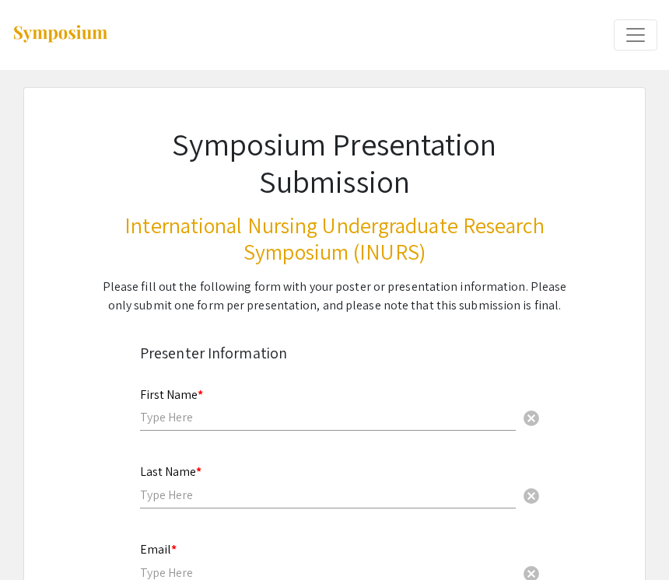
click at [627, 39] on span "Expand or Collapse Menu" at bounding box center [635, 34] width 23 height 23
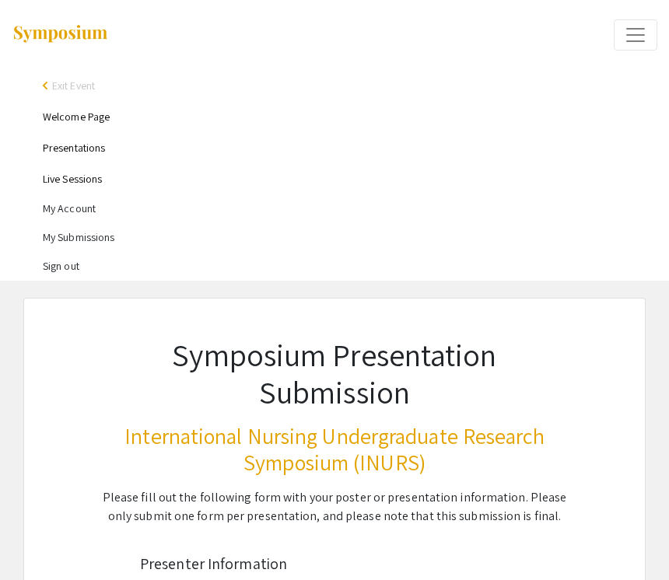
click at [88, 238] on li "My Submissions" at bounding box center [350, 237] width 614 height 29
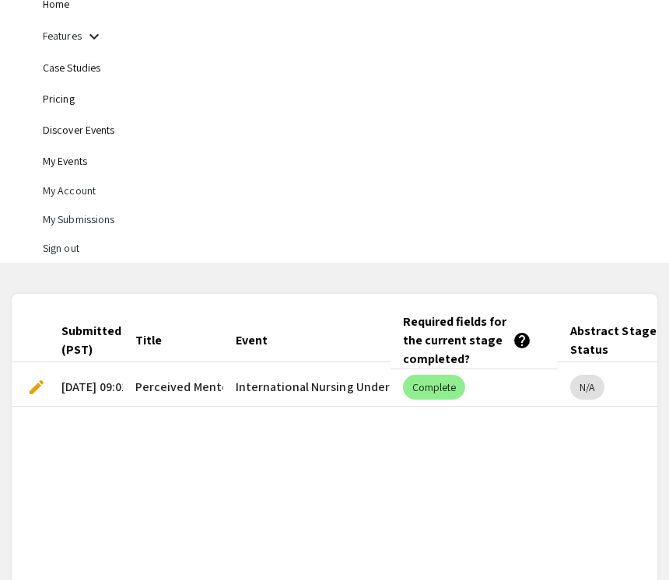
scroll to position [82, 0]
click at [37, 389] on span "edit" at bounding box center [36, 387] width 19 height 19
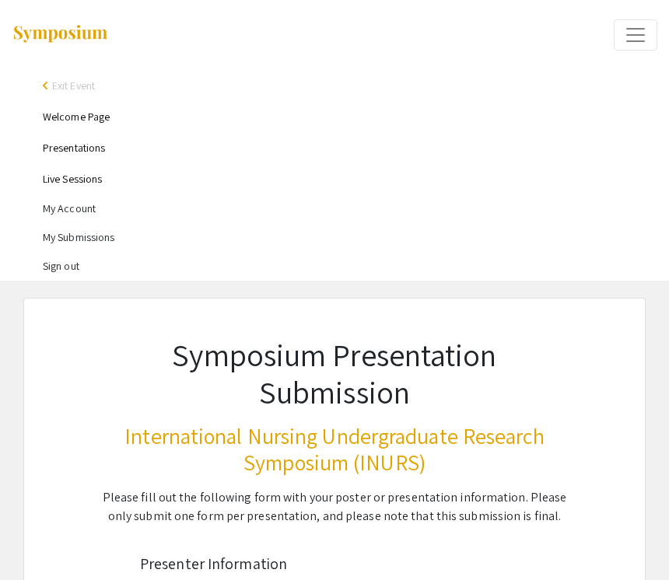
type input "[PERSON_NAME]"
type input "Lapinig"
type input "[EMAIL_ADDRESS][DOMAIN_NAME]"
type input "[GEOGRAPHIC_DATA]"
radio input "true"
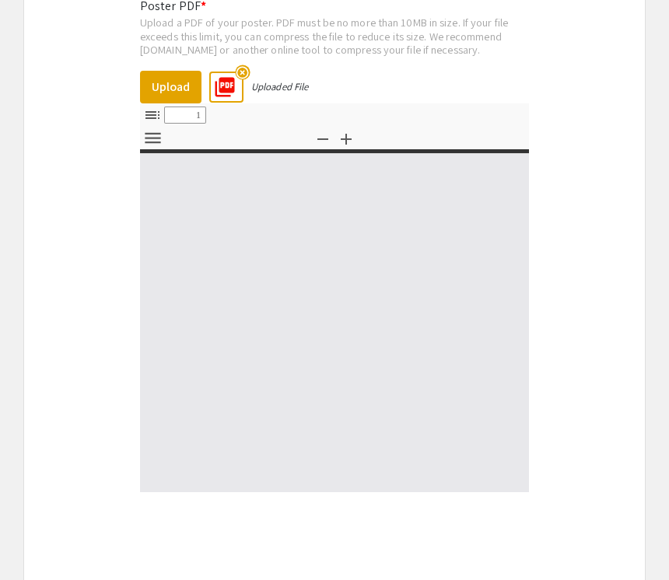
select select "custom"
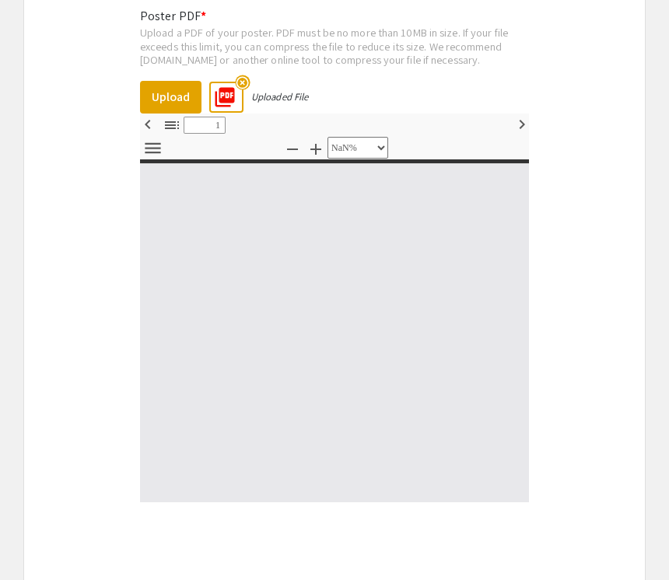
type input "0"
select select "custom"
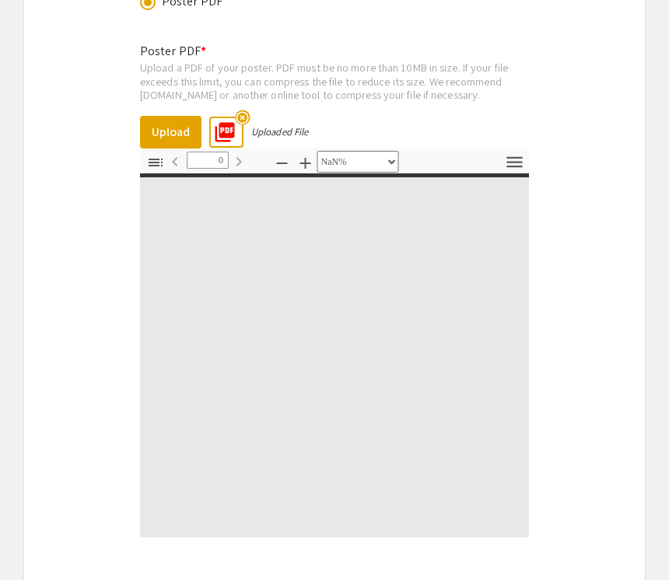
scroll to position [1936, 0]
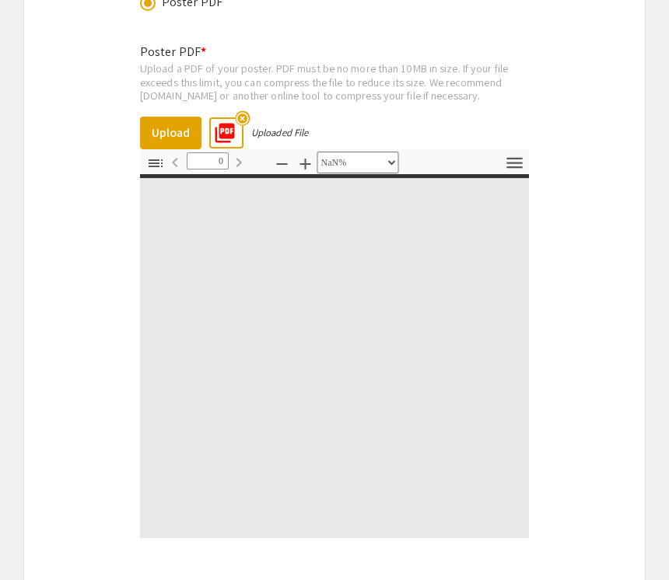
type input "1"
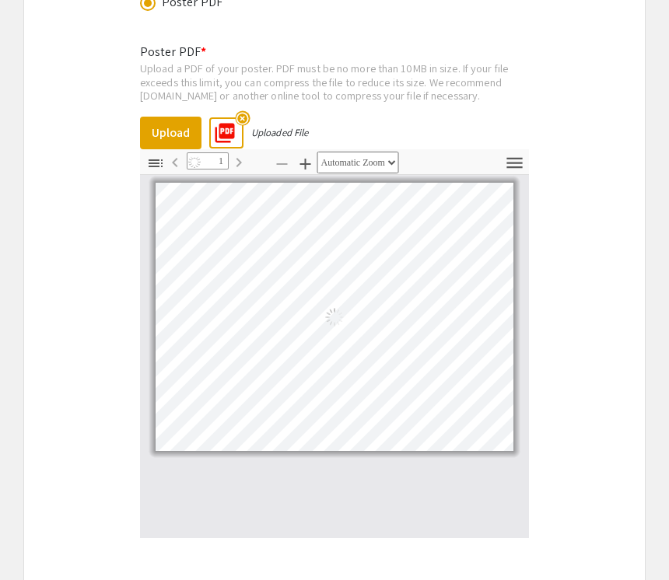
select select "auto"
click at [244, 116] on mat-icon "highlight_off" at bounding box center [242, 117] width 15 height 15
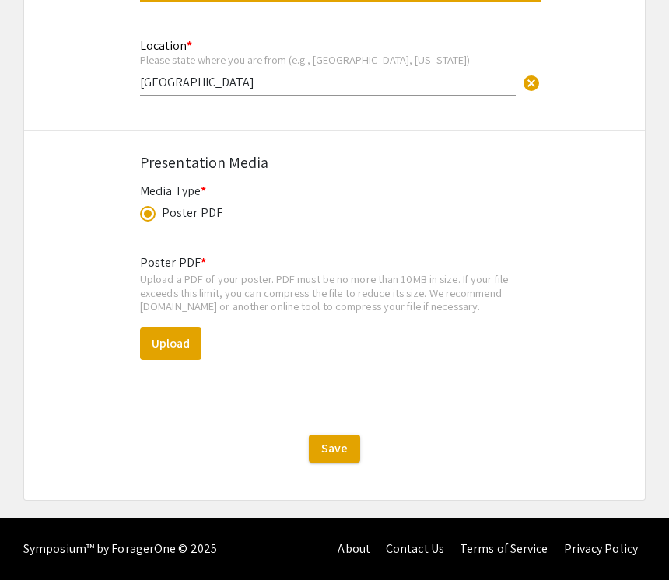
scroll to position [1705, 0]
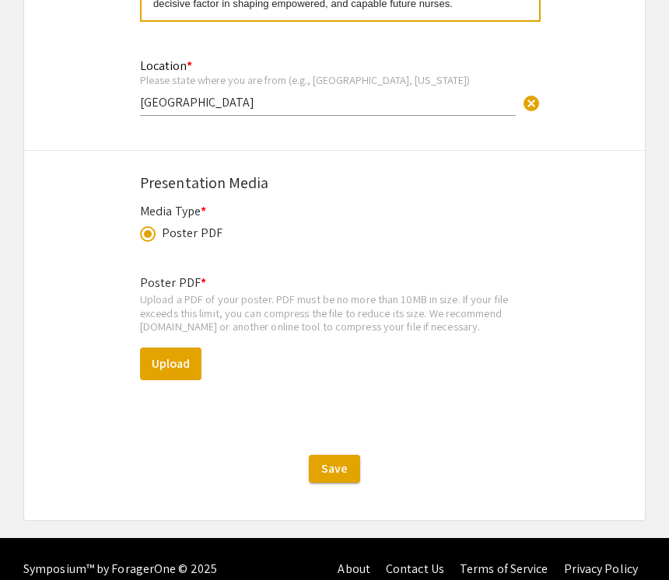
click at [170, 365] on button "Upload" at bounding box center [170, 364] width 61 height 33
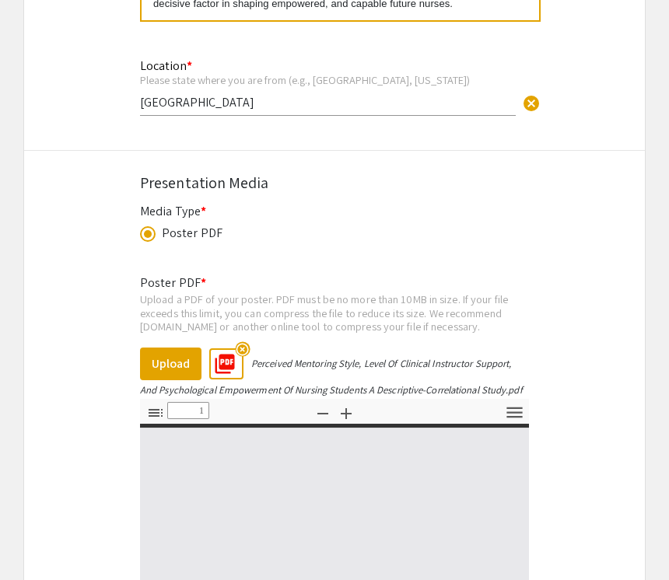
select select "custom"
type input "0"
select select "auto"
type input "1"
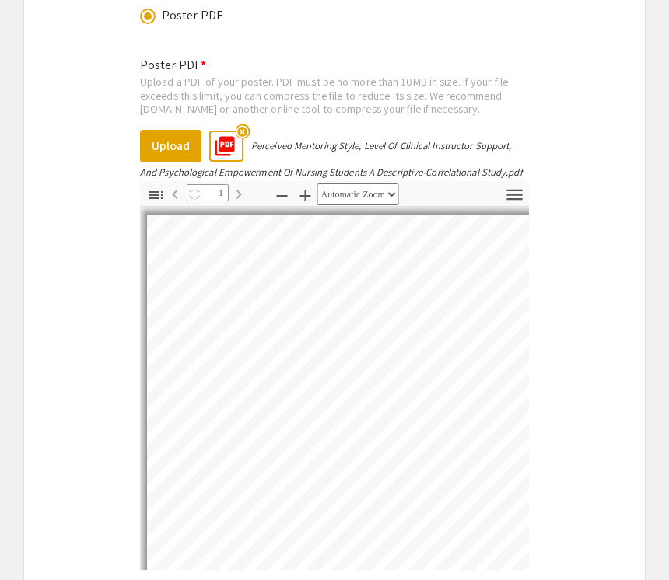
select select "auto"
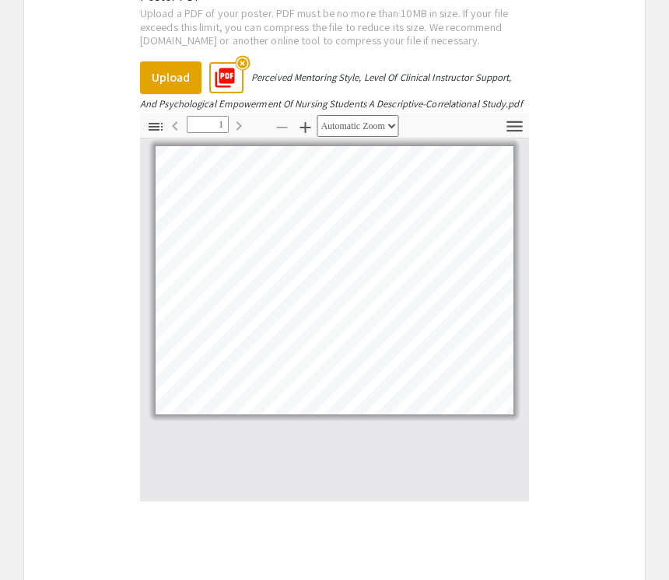
scroll to position [1991, 0]
click at [178, 65] on button "Upload" at bounding box center [170, 77] width 61 height 33
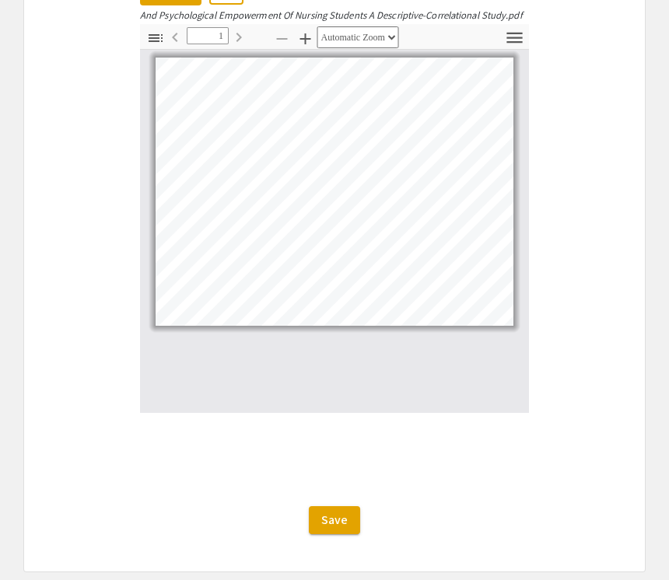
click at [334, 525] on span "Save" at bounding box center [334, 520] width 26 height 16
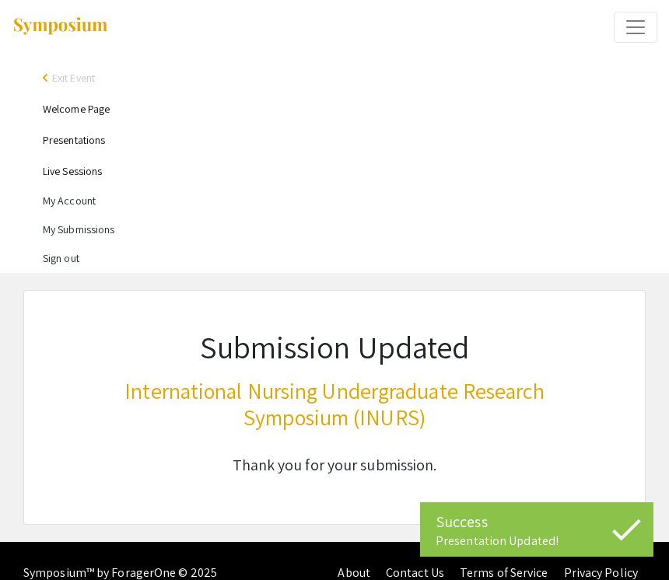
scroll to position [9, 0]
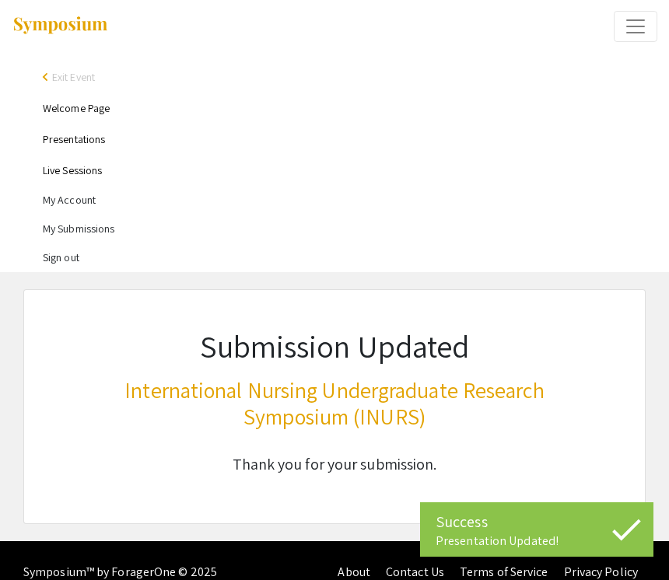
click at [53, 227] on li "My Submissions" at bounding box center [350, 229] width 614 height 29
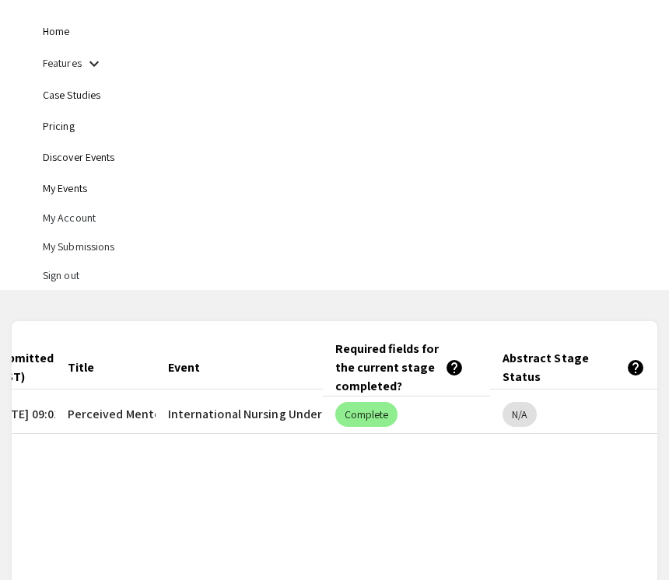
scroll to position [0, 68]
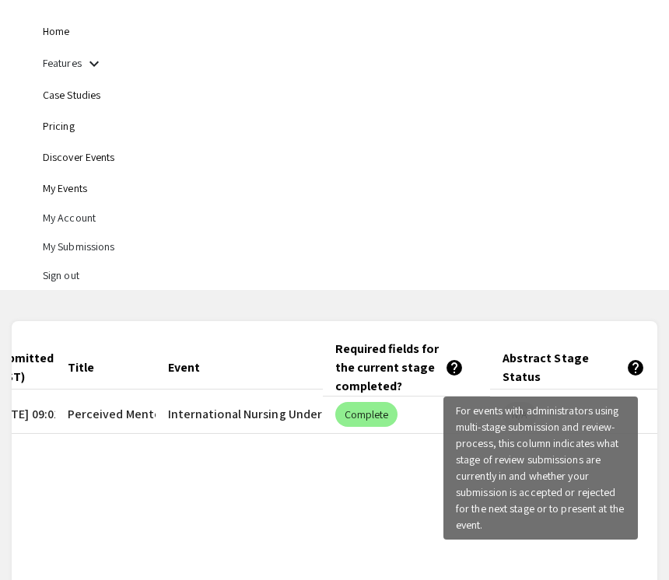
click at [630, 370] on mat-icon "help" at bounding box center [635, 367] width 19 height 19
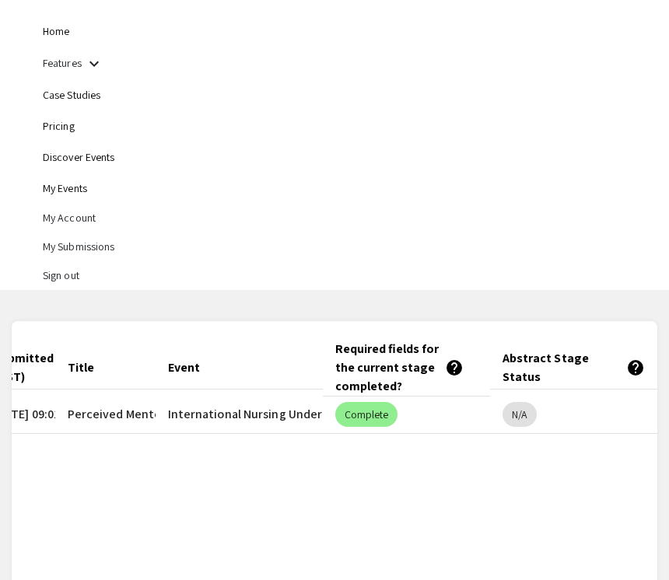
click at [376, 490] on div "Submitted At (PST) Title Event Required fields for the current stage completed?…" at bounding box center [334, 485] width 645 height 290
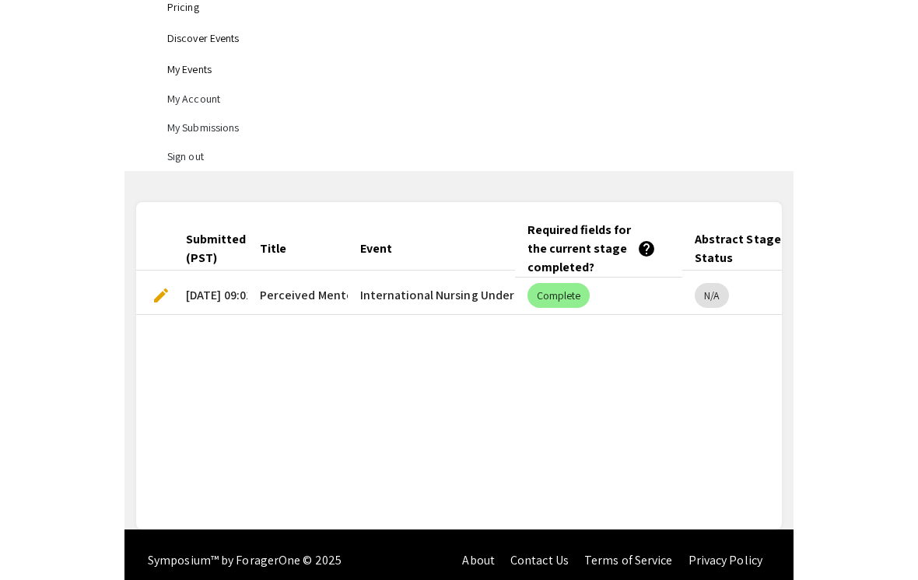
scroll to position [0, 0]
